Goal: Task Accomplishment & Management: Manage account settings

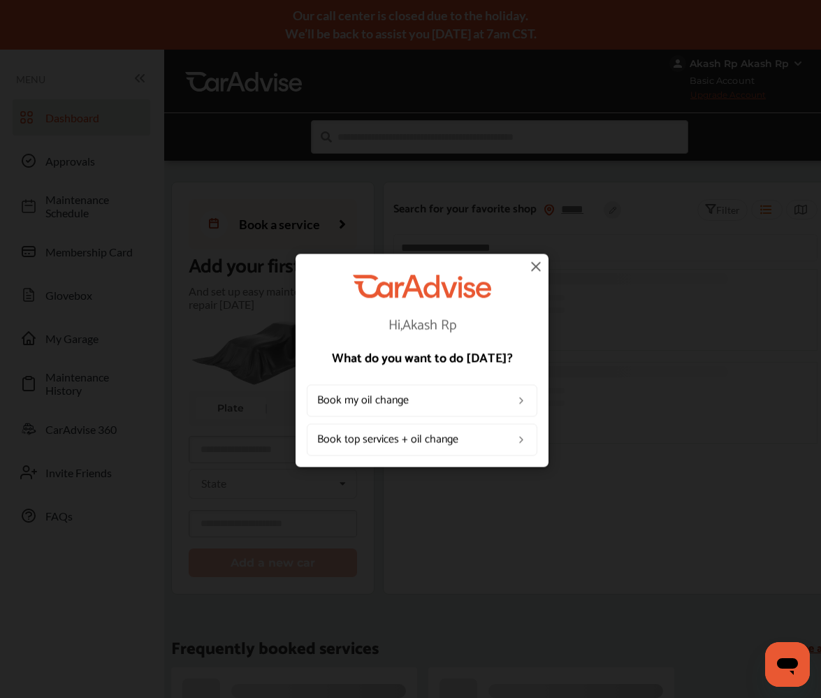
click at [534, 268] on img at bounding box center [536, 266] width 17 height 17
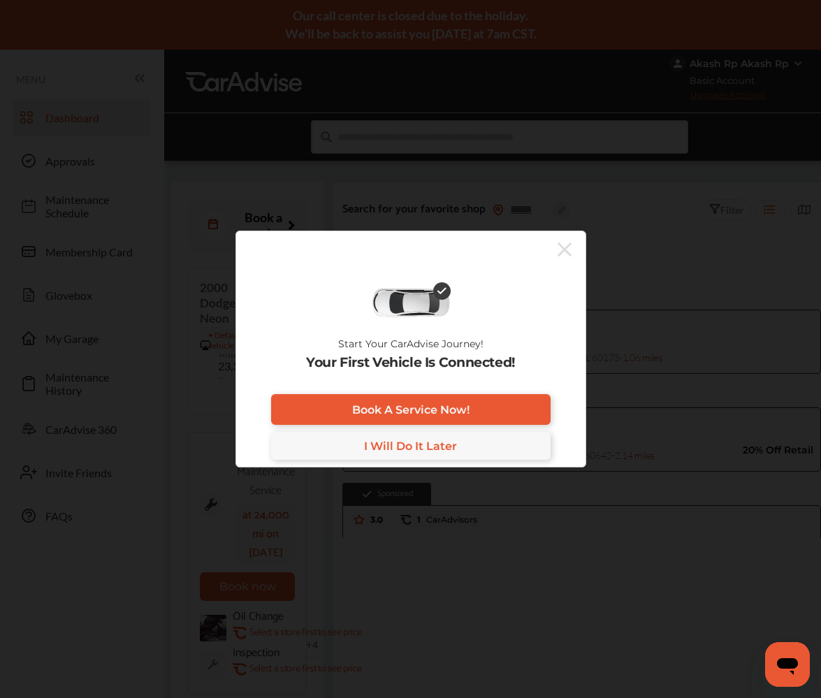
click at [560, 247] on icon at bounding box center [565, 249] width 14 height 22
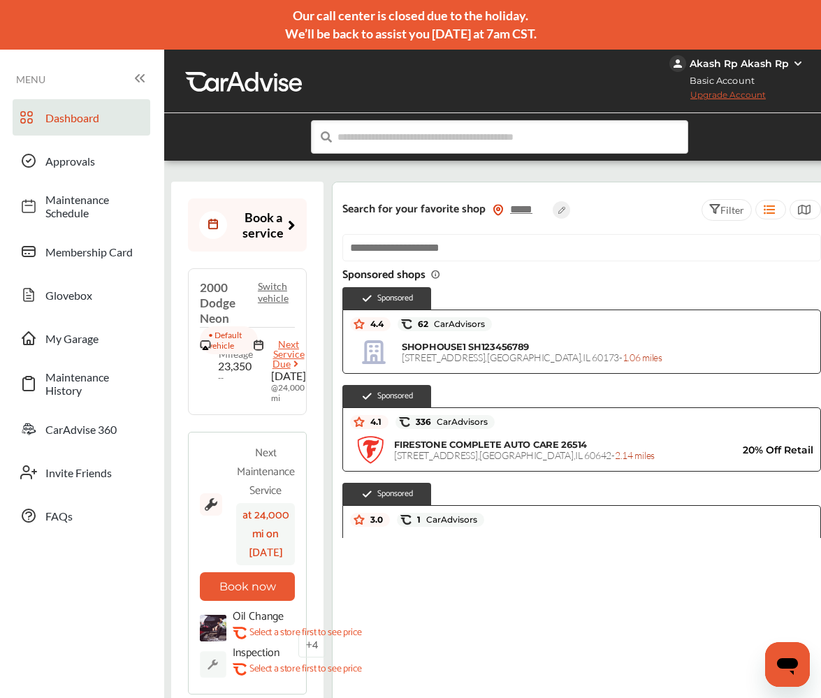
click at [789, 66] on div "Akash Rp Akash Rp" at bounding box center [739, 63] width 138 height 17
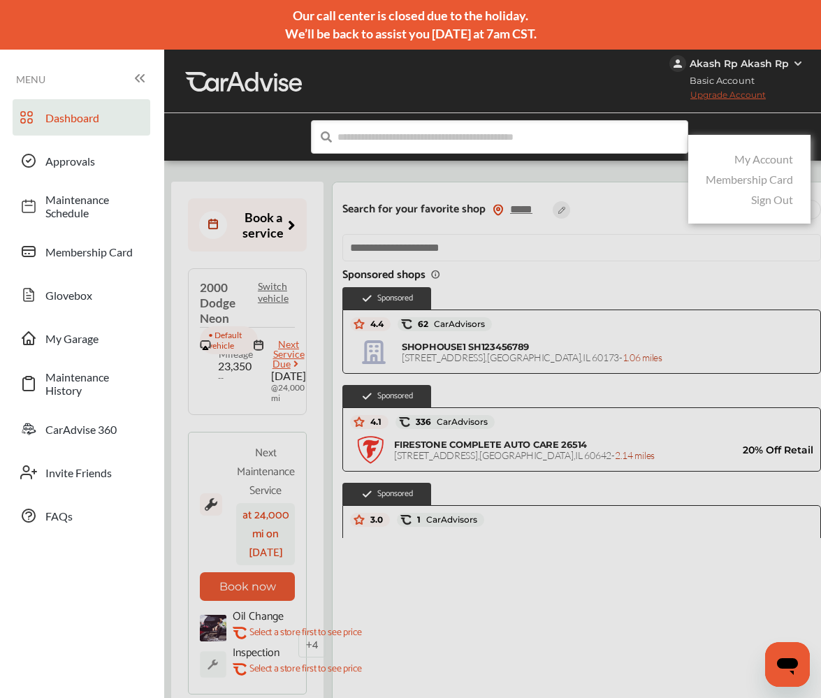
click at [777, 201] on link "Sign Out" at bounding box center [772, 199] width 42 height 13
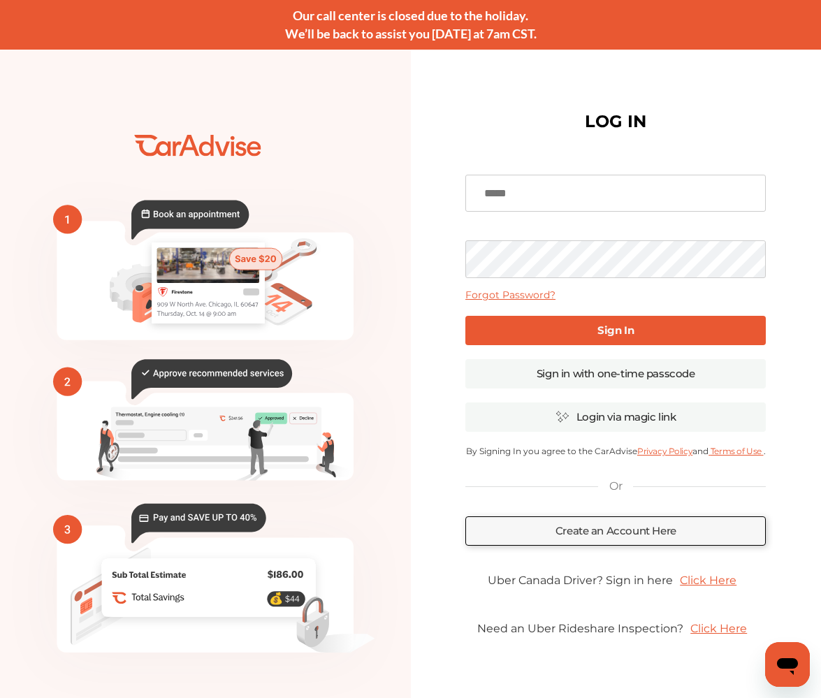
click at [585, 196] on input at bounding box center [615, 194] width 301 height 38
type input "**********"
click at [652, 338] on link "Sign In" at bounding box center [615, 330] width 301 height 29
